Goal: Task Accomplishment & Management: Manage account settings

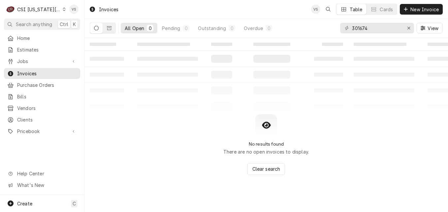
click at [63, 10] on icon "Dynamic Content Wrapper" at bounding box center [64, 9] width 3 height 3
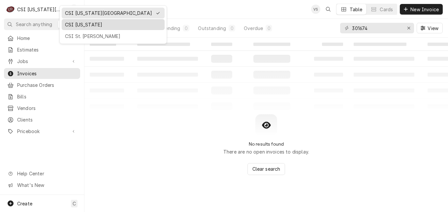
click at [74, 24] on div "CSI [US_STATE]" at bounding box center [113, 24] width 96 height 7
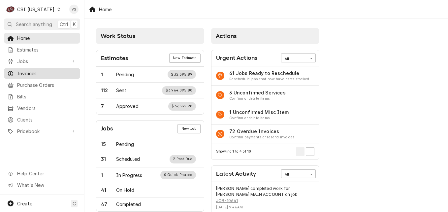
click at [43, 72] on span "Invoices" at bounding box center [47, 73] width 60 height 7
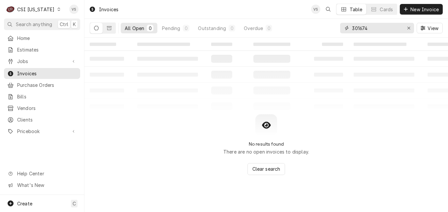
click at [338, 28] on div "All Open 0 Pending 0 Outstanding 0 Overdue 0 301674 View" at bounding box center [266, 28] width 353 height 18
type input "1"
click at [352, 26] on input "00700" at bounding box center [376, 28] width 49 height 11
type input "100700"
click at [109, 30] on icon "Dynamic Content Wrapper" at bounding box center [109, 28] width 5 height 4
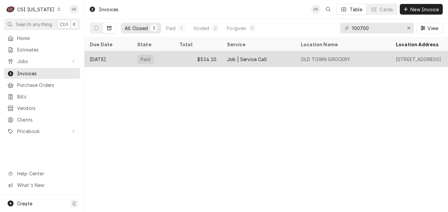
click at [183, 62] on div "$514.10" at bounding box center [197, 59] width 47 height 16
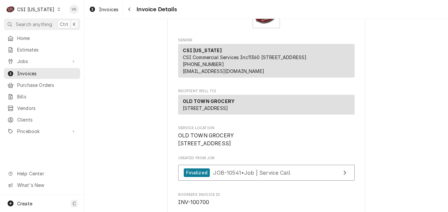
scroll to position [33, 0]
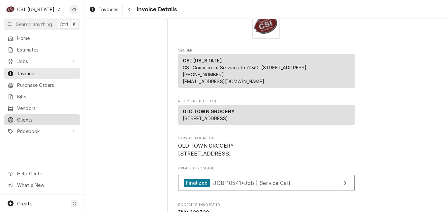
click at [35, 116] on span "Clients" at bounding box center [47, 119] width 60 height 7
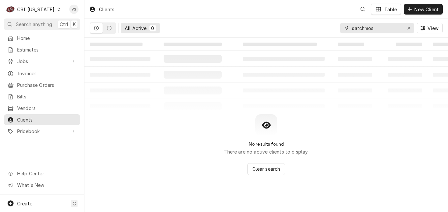
click at [386, 28] on input "satchmos" at bounding box center [376, 28] width 49 height 11
click at [383, 29] on input "satchmos" at bounding box center [376, 28] width 49 height 11
click at [350, 30] on div "satchmos" at bounding box center [377, 28] width 74 height 11
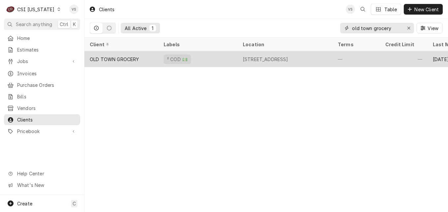
type input "old town grocery"
click at [150, 61] on div "OLD TOWN GROCERY" at bounding box center [121, 59] width 74 height 16
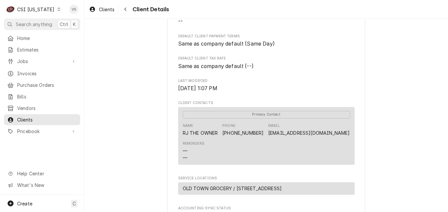
scroll to position [132, 0]
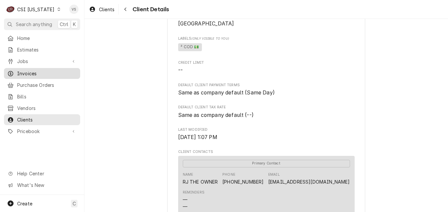
click at [29, 73] on span "Invoices" at bounding box center [47, 73] width 60 height 7
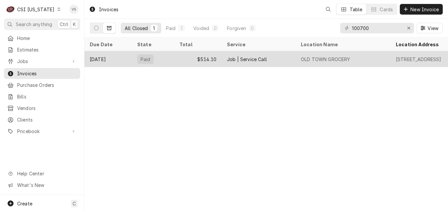
click at [187, 60] on div "$514.10" at bounding box center [197, 59] width 47 height 16
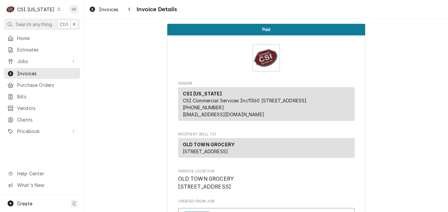
scroll to position [193, 0]
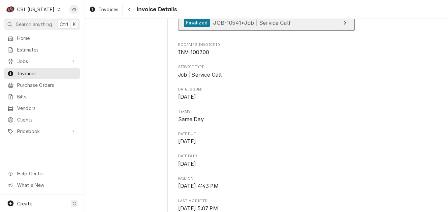
click at [264, 26] on span "JOB-10541 • Job | Service Call" at bounding box center [251, 22] width 77 height 7
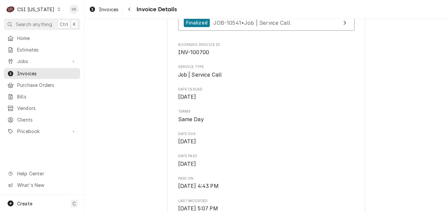
click at [57, 11] on icon "Dynamic Content Wrapper" at bounding box center [58, 9] width 3 height 3
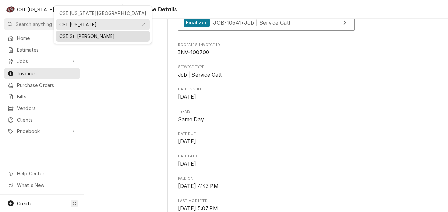
click at [78, 37] on div "CSI St. Louis" at bounding box center [102, 36] width 87 height 7
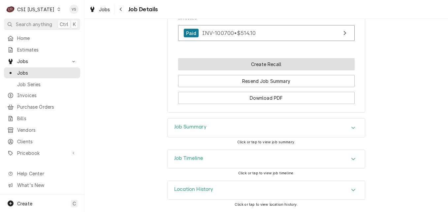
scroll to position [653, 0]
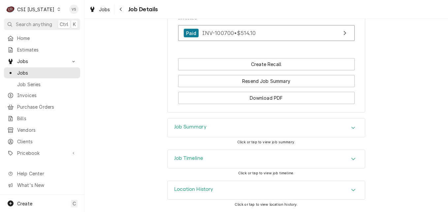
click at [209, 132] on div "Job Summary" at bounding box center [265, 127] width 197 height 18
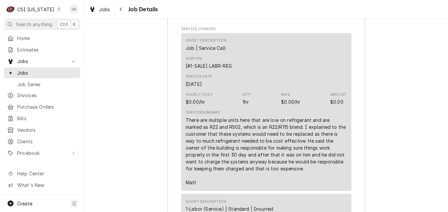
scroll to position [860, 0]
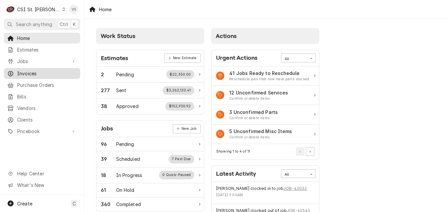
click at [29, 73] on span "Invoices" at bounding box center [47, 73] width 60 height 7
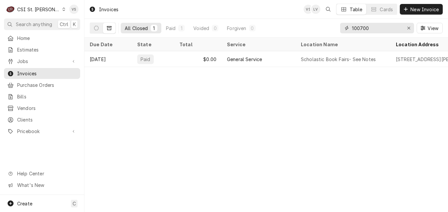
drag, startPoint x: 374, startPoint y: 28, endPoint x: 329, endPoint y: 29, distance: 45.8
click at [329, 29] on div "All Closed 1 Paid 1 Voided 0 Forgiven 0 100700 View" at bounding box center [266, 28] width 353 height 18
type input "4"
type input "403000"
click at [62, 10] on icon "Dynamic Content Wrapper" at bounding box center [63, 9] width 3 height 3
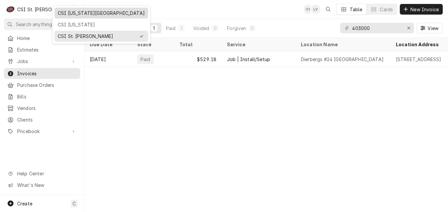
click at [67, 14] on div "CSI [US_STATE][GEOGRAPHIC_DATA]" at bounding box center [101, 13] width 87 height 7
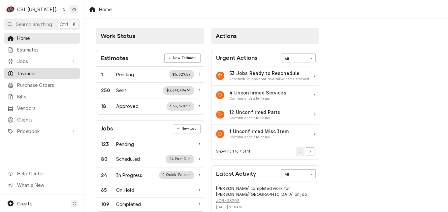
click at [31, 70] on span "Invoices" at bounding box center [47, 73] width 60 height 7
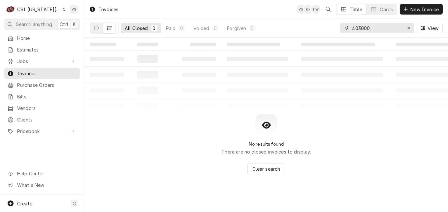
click at [340, 30] on div "403000" at bounding box center [377, 28] width 74 height 11
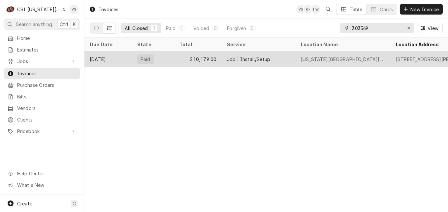
type input "303569"
click at [117, 59] on div "[DATE]" at bounding box center [107, 59] width 47 height 16
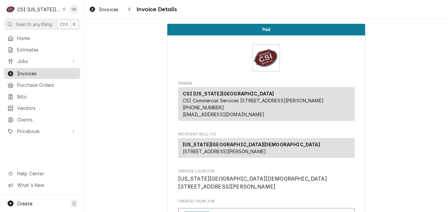
click at [26, 73] on span "Invoices" at bounding box center [47, 73] width 60 height 7
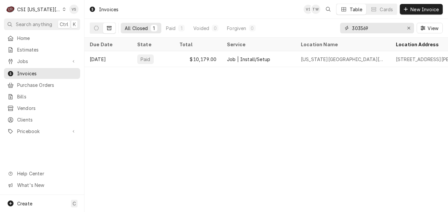
drag, startPoint x: 372, startPoint y: 28, endPoint x: 324, endPoint y: 31, distance: 47.9
click at [324, 31] on div "All Closed 1 Paid 1 Voided 0 Forgiven 0 303569 View" at bounding box center [266, 28] width 353 height 18
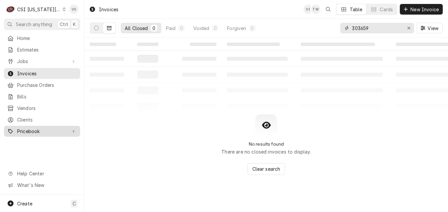
type input "303659"
click at [96, 28] on icon "Dynamic Content Wrapper" at bounding box center [96, 28] width 5 height 5
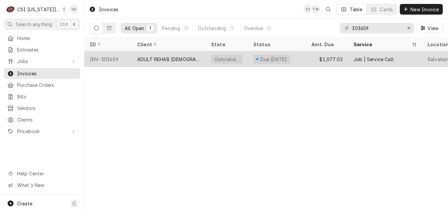
click at [111, 60] on div "INV-303659" at bounding box center [107, 59] width 47 height 16
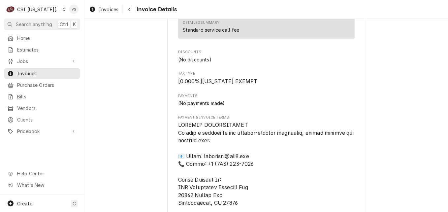
scroll to position [814, 0]
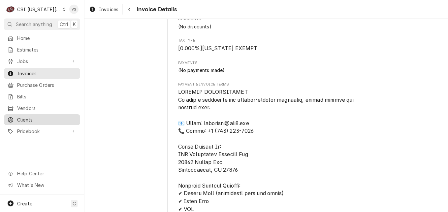
click at [23, 117] on span "Clients" at bounding box center [47, 119] width 60 height 7
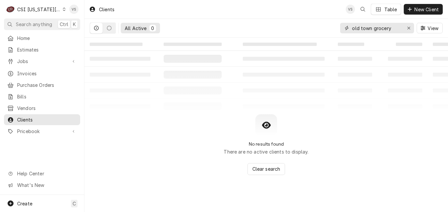
drag, startPoint x: 350, startPoint y: 27, endPoint x: 322, endPoint y: 29, distance: 27.7
click at [323, 28] on div "All Active 0 old town grocery View" at bounding box center [266, 28] width 353 height 18
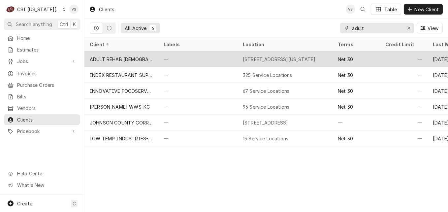
type input "adult"
click at [161, 59] on div "—" at bounding box center [197, 59] width 79 height 16
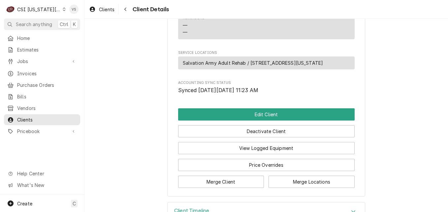
scroll to position [295, 0]
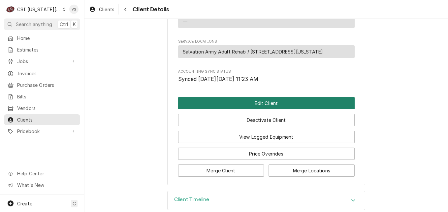
click at [247, 97] on button "Edit Client" at bounding box center [266, 103] width 176 height 12
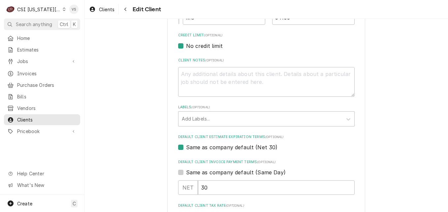
scroll to position [292, 0]
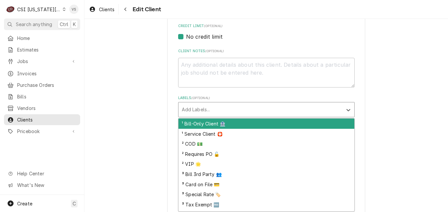
click at [196, 109] on div "Labels" at bounding box center [260, 109] width 157 height 12
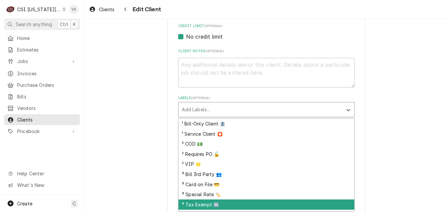
click at [195, 205] on div "³ Tax Exempt 🆓" at bounding box center [266, 204] width 176 height 10
type textarea "x"
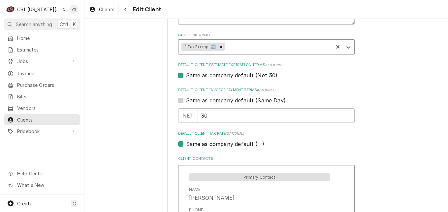
scroll to position [391, 0]
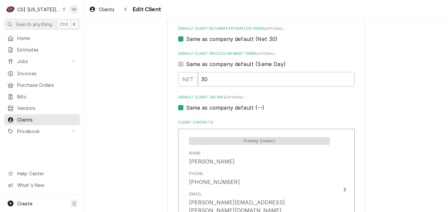
click at [186, 110] on label "Same as company default (--)" at bounding box center [225, 107] width 78 height 8
click at [186, 110] on input "Same as company default (--)" at bounding box center [274, 110] width 176 height 15
checkbox input "false"
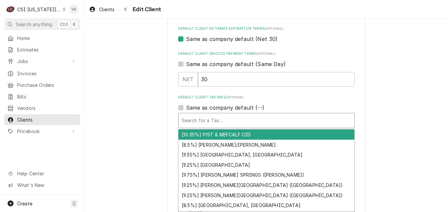
click at [199, 121] on div "Default Client Tax Rate" at bounding box center [266, 120] width 169 height 12
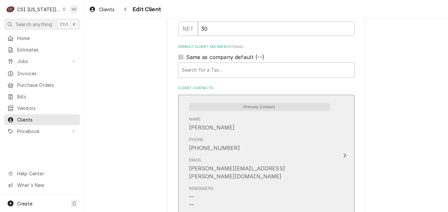
scroll to position [424, 0]
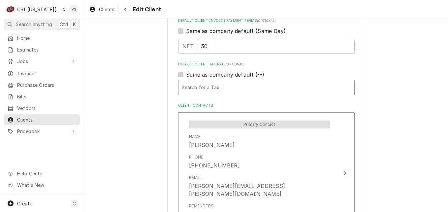
click at [201, 89] on div "Default Client Tax Rate" at bounding box center [266, 87] width 169 height 12
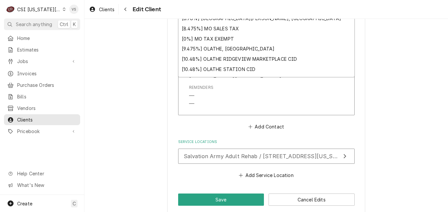
scroll to position [570, 0]
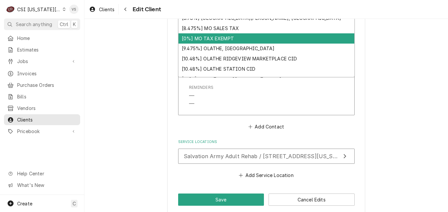
click at [207, 39] on div "[0%] MO TAX EXEMPT" at bounding box center [266, 38] width 176 height 10
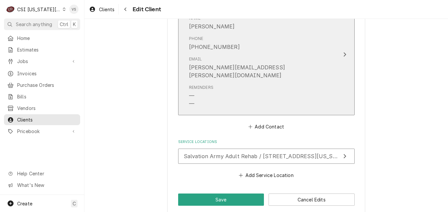
scroll to position [553, 0]
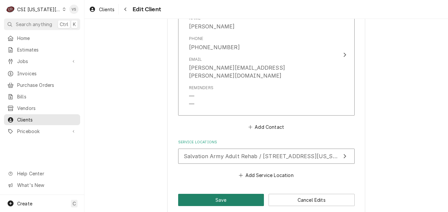
click at [240, 193] on button "Save" at bounding box center [221, 199] width 86 height 12
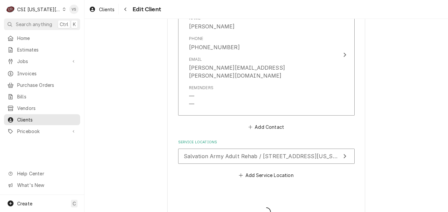
type textarea "x"
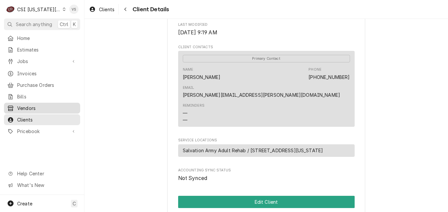
scroll to position [220, 0]
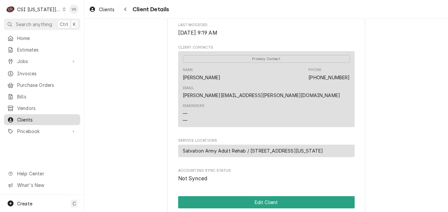
click at [24, 118] on span "Clients" at bounding box center [47, 119] width 60 height 7
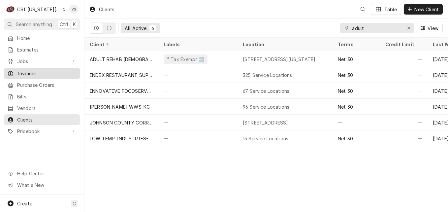
click at [32, 73] on span "Invoices" at bounding box center [47, 73] width 60 height 7
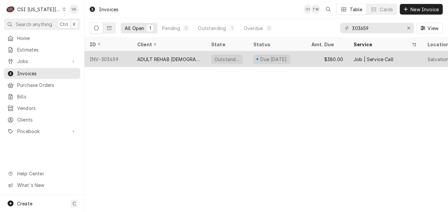
click at [145, 59] on div "ADULT REHAB [DEMOGRAPHIC_DATA]" at bounding box center [168, 59] width 63 height 7
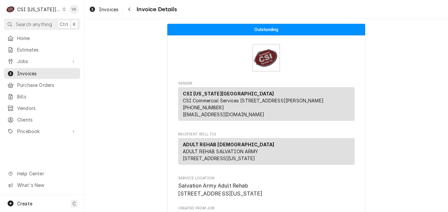
click at [178, 56] on div "Invoice Details" at bounding box center [266, 58] width 176 height 28
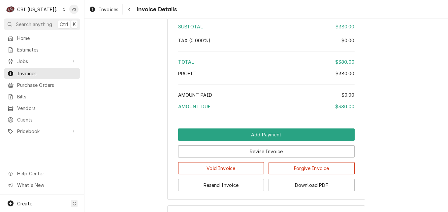
scroll to position [1167, 0]
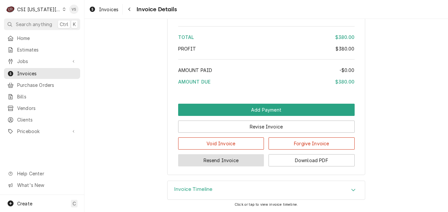
click at [212, 166] on button "Resend Invoice" at bounding box center [221, 160] width 86 height 12
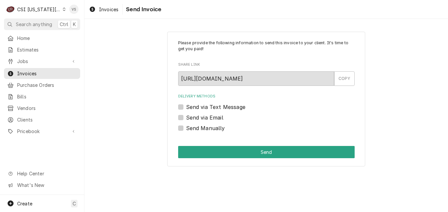
click at [186, 119] on label "Send via Email" at bounding box center [204, 117] width 37 height 8
click at [186, 119] on input "Send via Email" at bounding box center [274, 120] width 176 height 15
checkbox input "true"
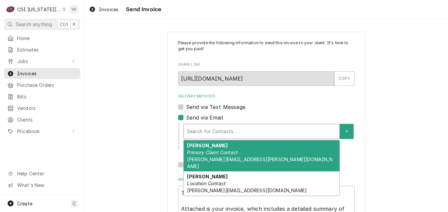
click at [191, 129] on div "Delivery Methods" at bounding box center [261, 131] width 149 height 12
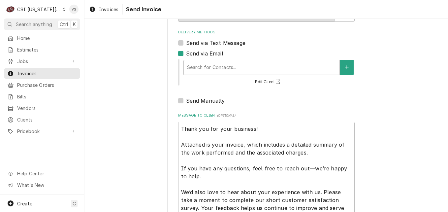
scroll to position [66, 0]
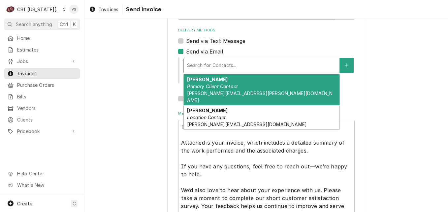
click at [208, 65] on div "Delivery Methods" at bounding box center [261, 65] width 149 height 12
click at [205, 91] on span "john.keane@usc.salvationarmy.org" at bounding box center [259, 96] width 145 height 13
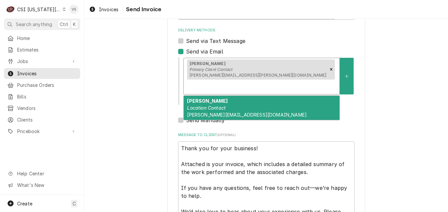
click at [270, 81] on div "Delivery Methods" at bounding box center [261, 87] width 149 height 12
click at [240, 112] on span "kelly.nagrassus@usc.salvationarmy.org" at bounding box center [247, 115] width 120 height 6
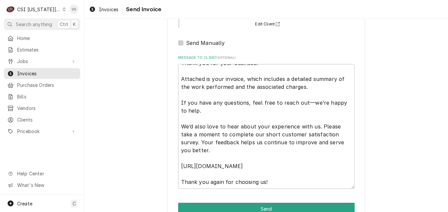
scroll to position [168, 0]
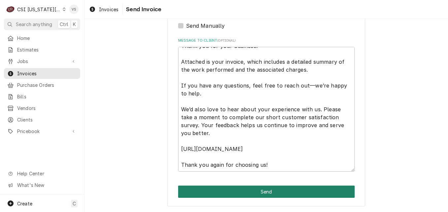
click at [233, 191] on button "Send" at bounding box center [266, 191] width 176 height 12
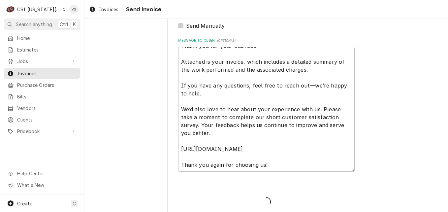
type textarea "x"
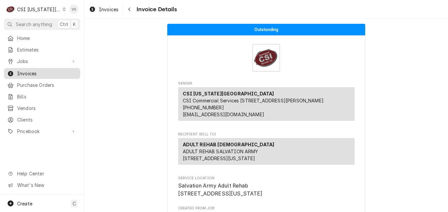
click at [33, 70] on span "Invoices" at bounding box center [47, 73] width 60 height 7
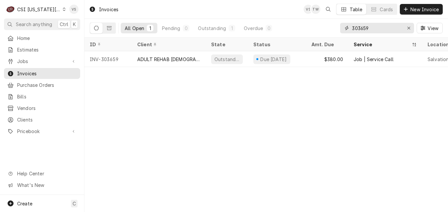
drag, startPoint x: 364, startPoint y: 28, endPoint x: 359, endPoint y: 29, distance: 5.0
click at [359, 29] on input "303659" at bounding box center [376, 28] width 49 height 11
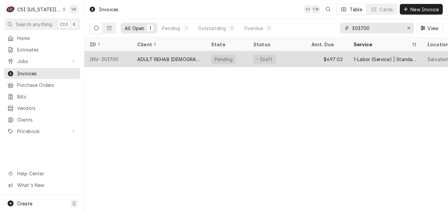
type input "303700"
click at [152, 56] on div "ADULT REHAB [DEMOGRAPHIC_DATA]" at bounding box center [168, 59] width 63 height 7
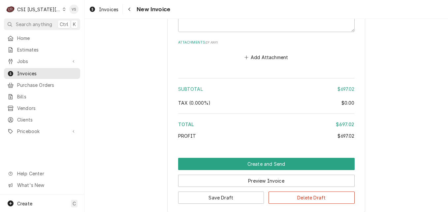
scroll to position [1069, 0]
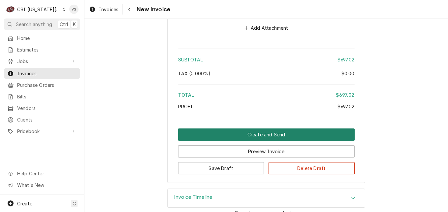
click at [225, 128] on button "Create and Send" at bounding box center [266, 134] width 176 height 12
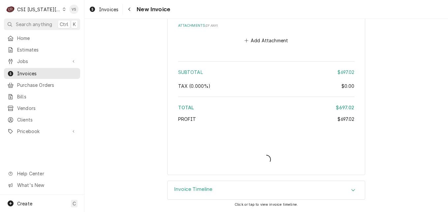
scroll to position [1049, 0]
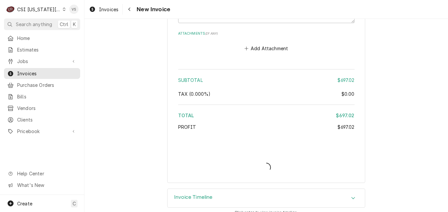
type textarea "x"
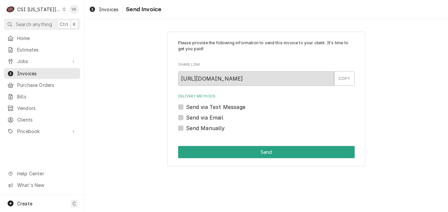
click at [186, 119] on label "Send via Email" at bounding box center [204, 117] width 37 height 8
click at [186, 119] on input "Send via Email" at bounding box center [274, 120] width 176 height 15
checkbox input "true"
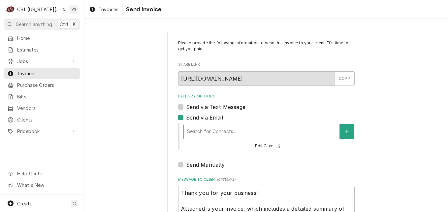
click at [204, 131] on div "Delivery Methods" at bounding box center [261, 131] width 149 height 12
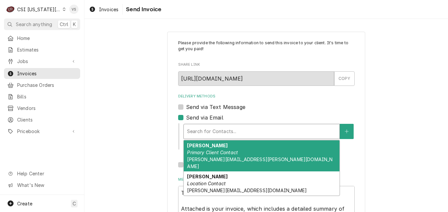
click at [211, 153] on em "Primary Client Contact" at bounding box center [212, 152] width 51 height 6
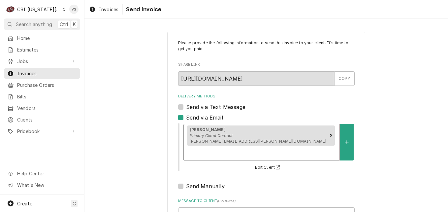
click at [268, 147] on div "Delivery Methods" at bounding box center [261, 153] width 149 height 12
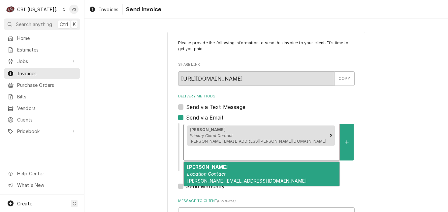
click at [251, 161] on div "Kelly Nagrassus Location Contact kelly.nagrassus@usc.salvationarmy.org" at bounding box center [262, 173] width 156 height 24
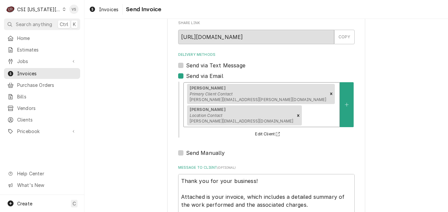
scroll to position [168, 0]
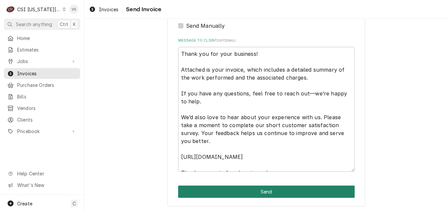
click at [222, 186] on button "Send" at bounding box center [266, 191] width 176 height 12
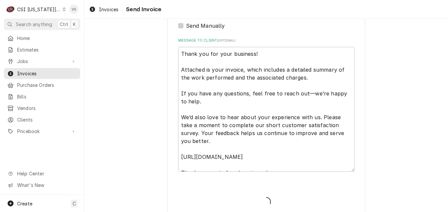
type textarea "x"
